Goal: Use online tool/utility: Use online tool/utility

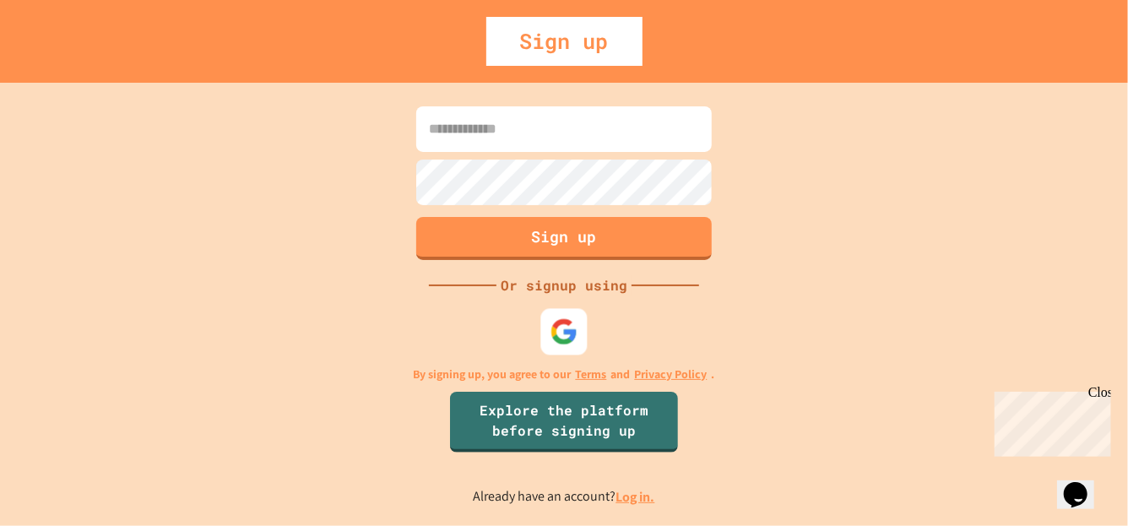
click at [562, 334] on img at bounding box center [565, 332] width 28 height 28
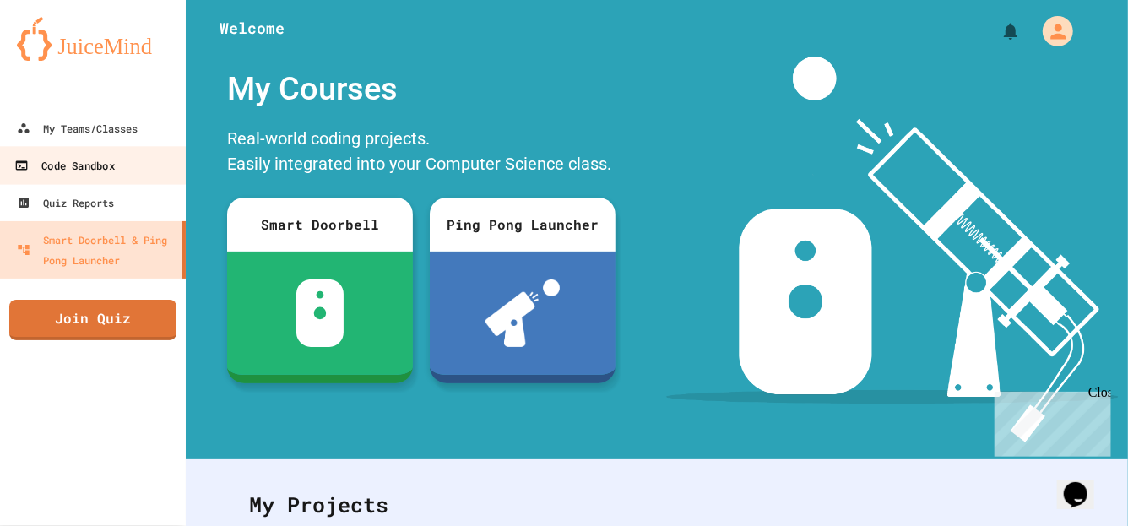
click at [119, 169] on link "Code Sandbox" at bounding box center [93, 165] width 192 height 38
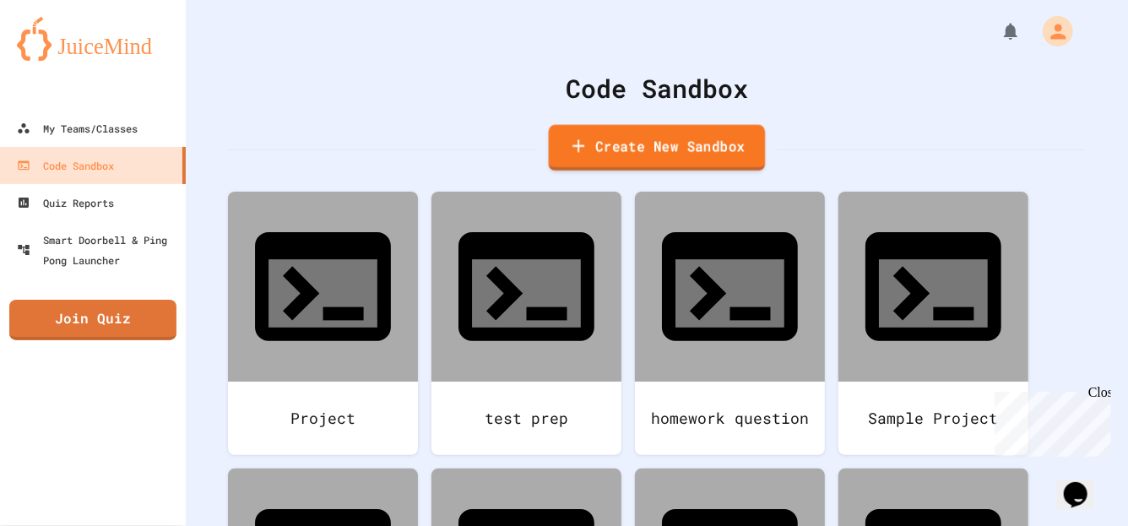
click at [620, 142] on link "Create New Sandbox" at bounding box center [657, 148] width 217 height 46
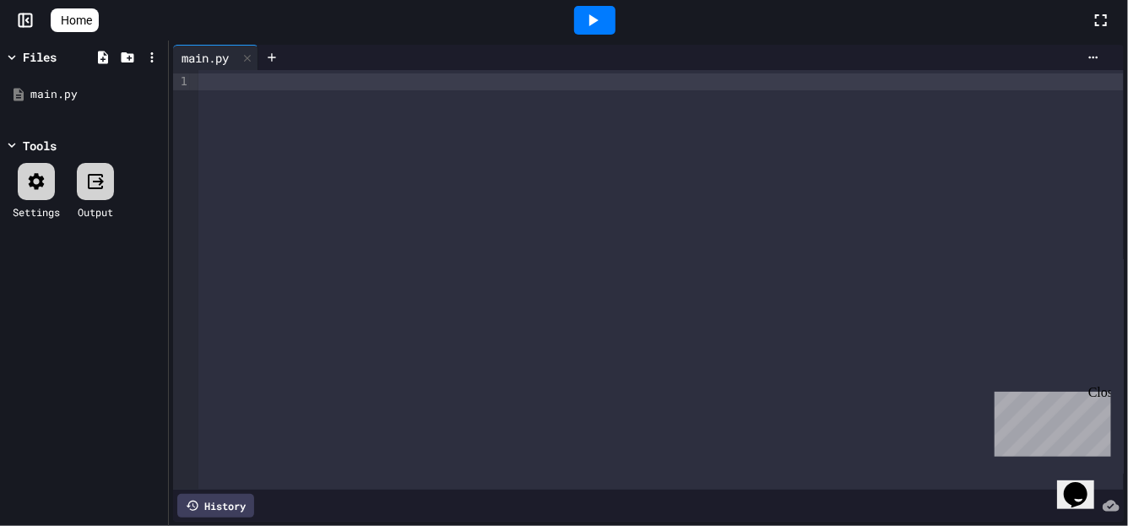
click at [252, 84] on div at bounding box center [661, 81] width 926 height 17
